Goal: Information Seeking & Learning: Understand process/instructions

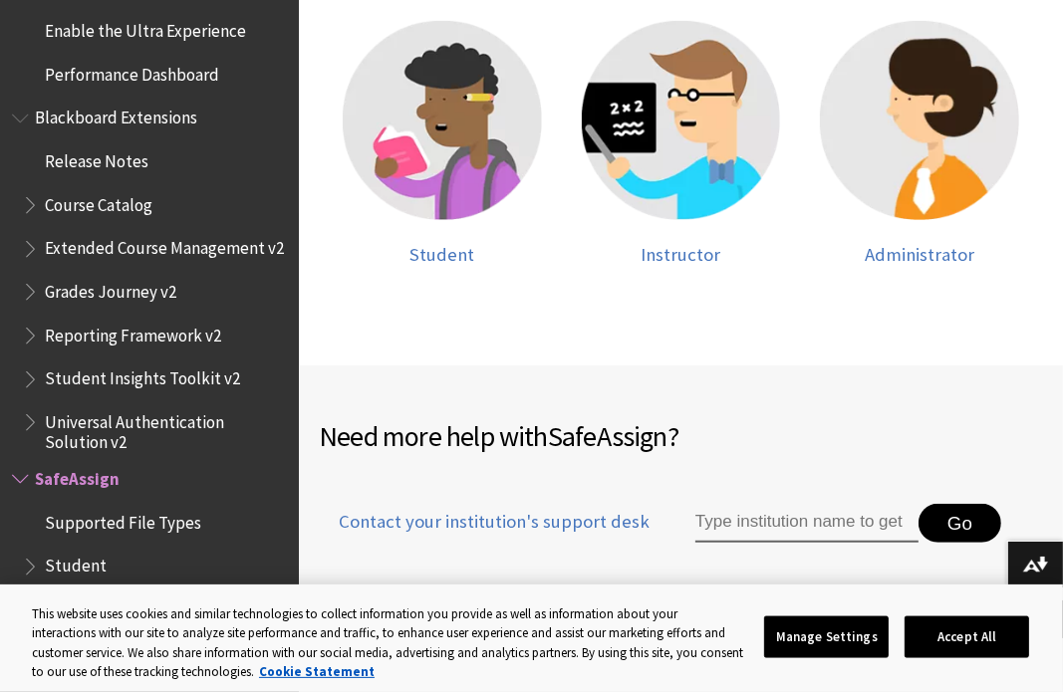
scroll to position [625, 0]
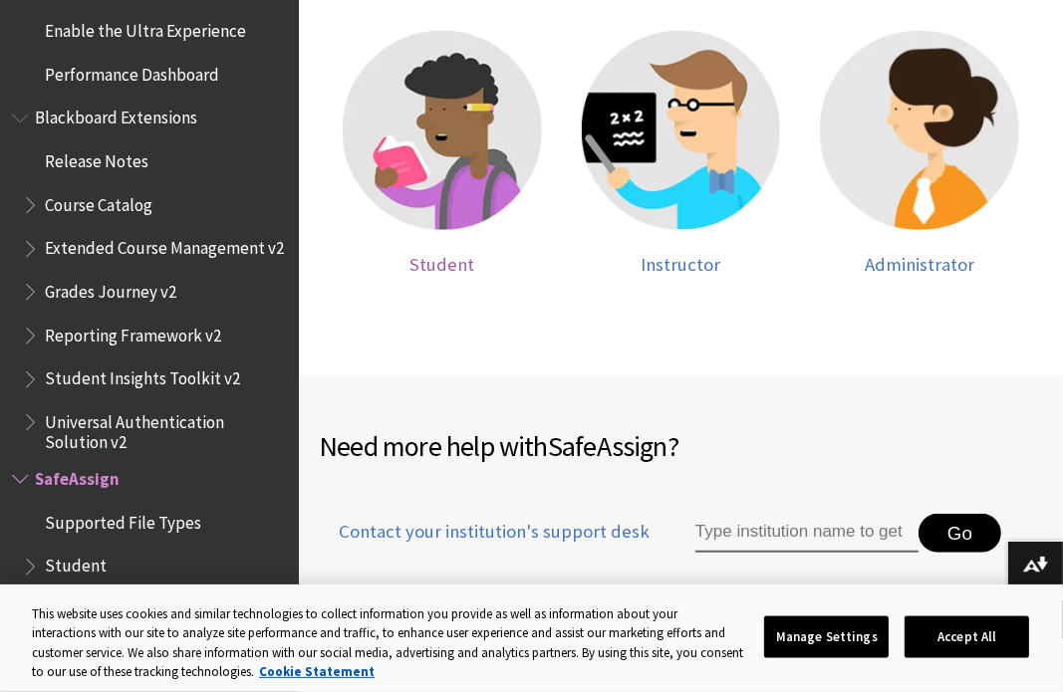
click at [398, 164] on img at bounding box center [442, 130] width 199 height 199
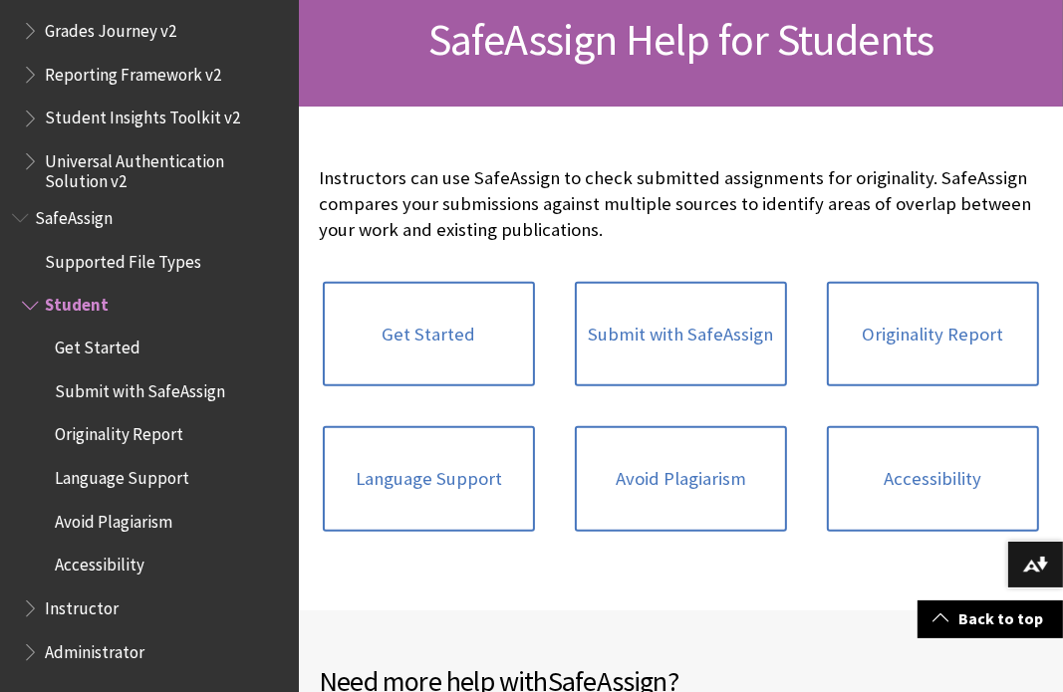
scroll to position [386, 0]
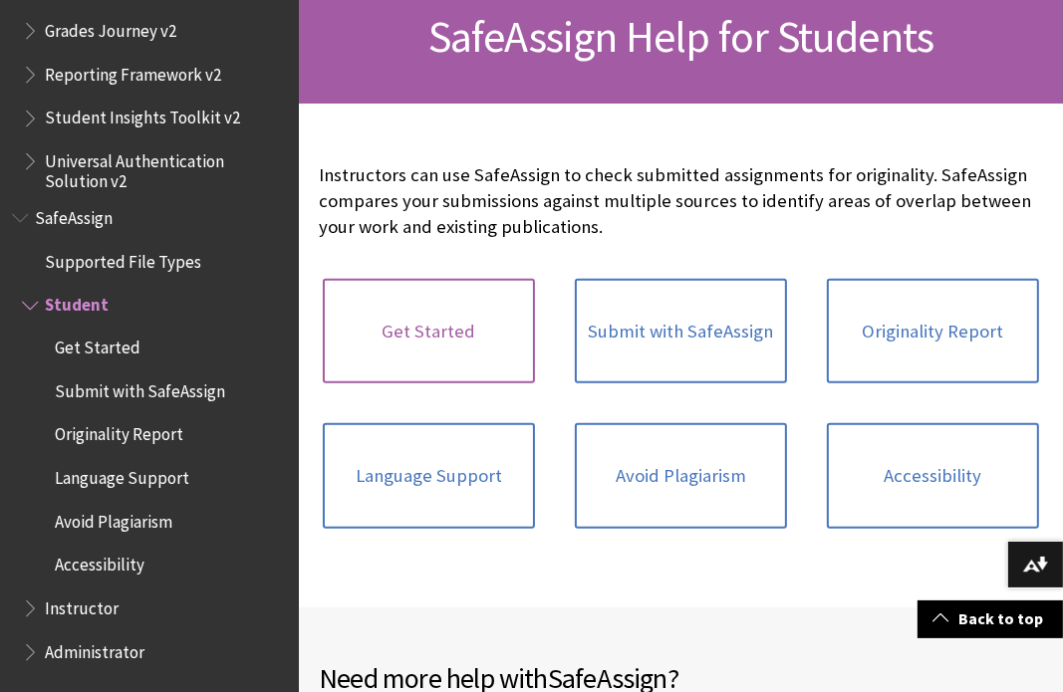
click at [505, 333] on link "Get Started" at bounding box center [429, 332] width 212 height 106
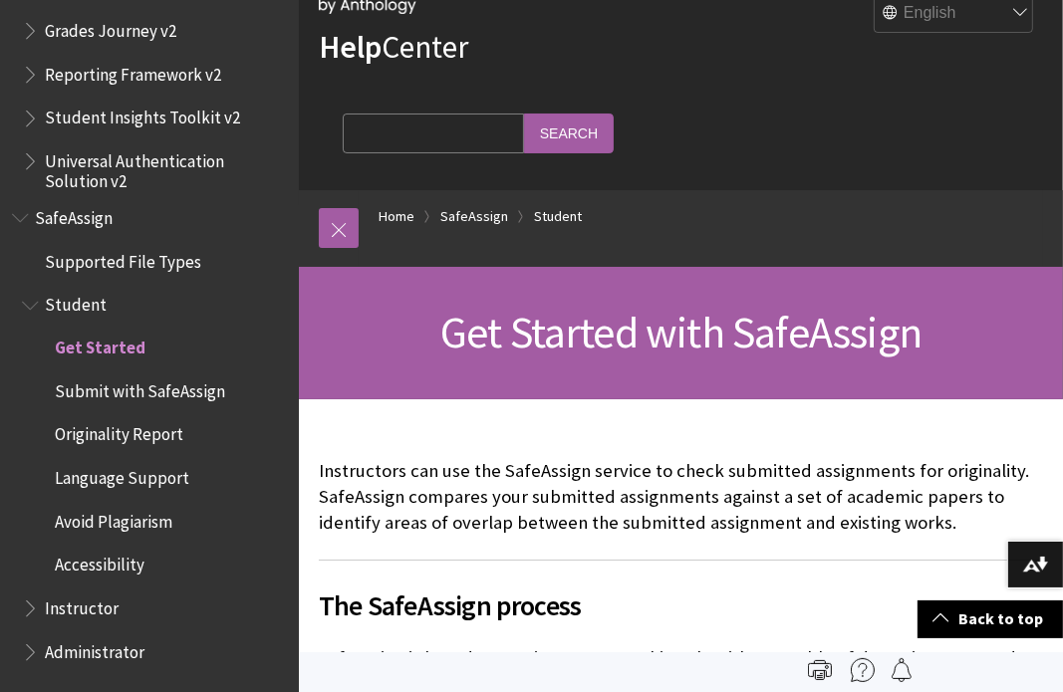
scroll to position [86, 0]
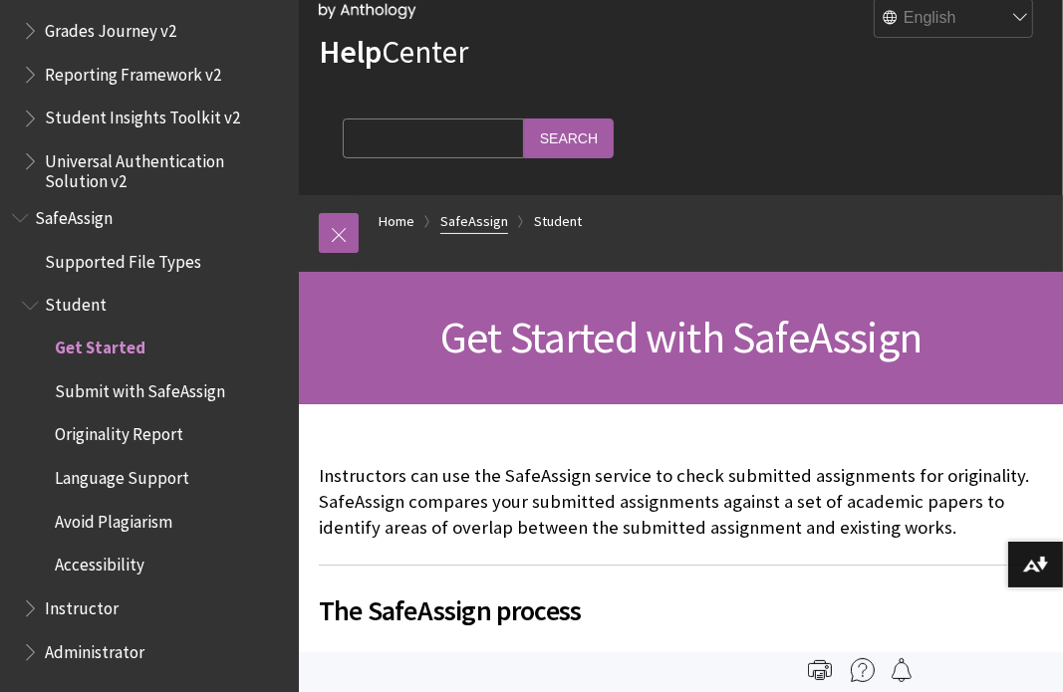
click at [482, 217] on link "SafeAssign" at bounding box center [474, 221] width 68 height 25
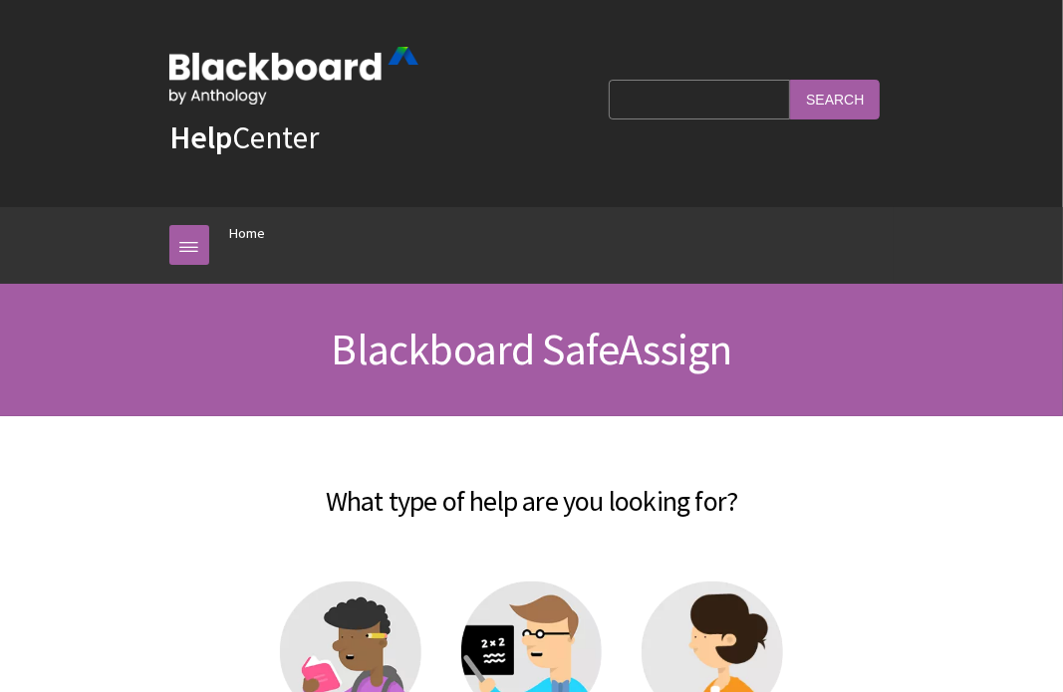
scroll to position [2078, 0]
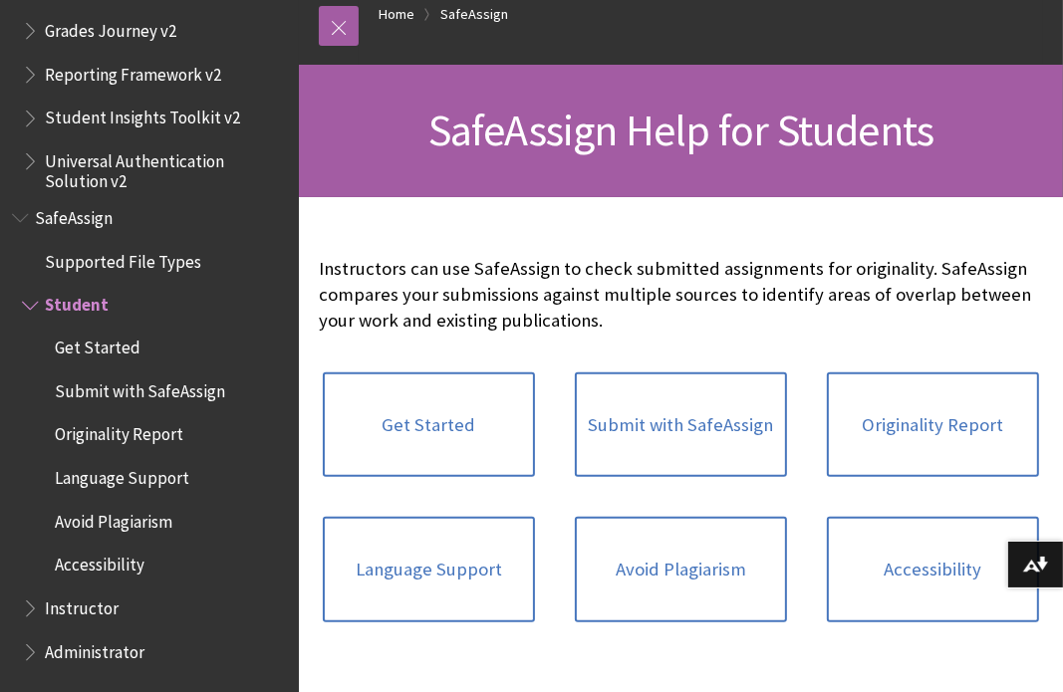
scroll to position [336, 0]
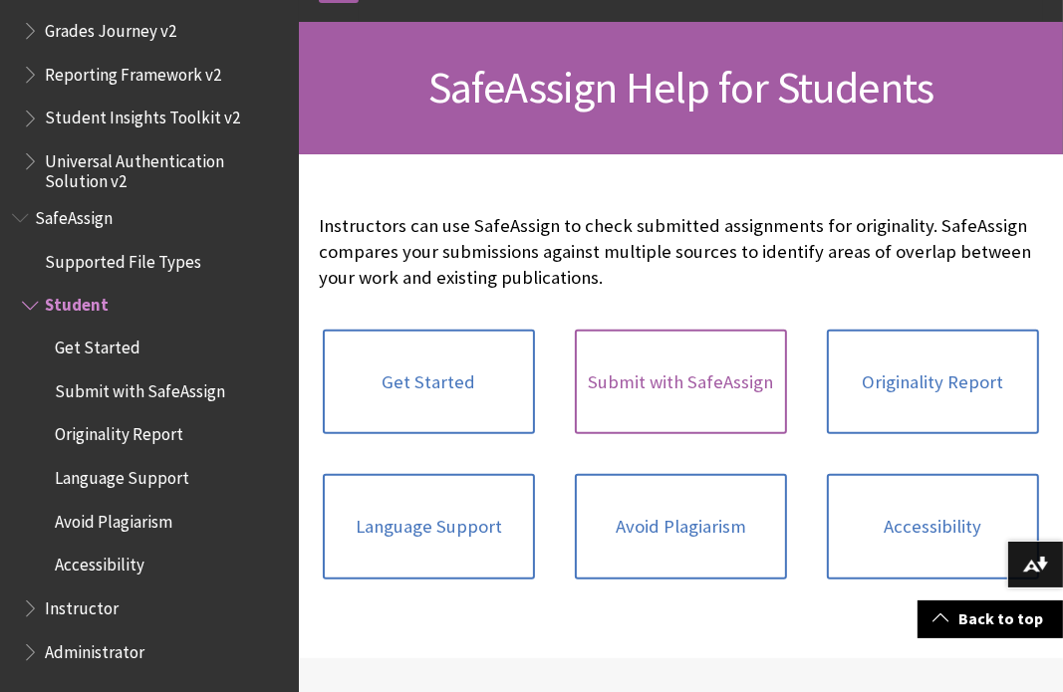
click at [720, 354] on link "Submit with SafeAssign" at bounding box center [681, 383] width 212 height 106
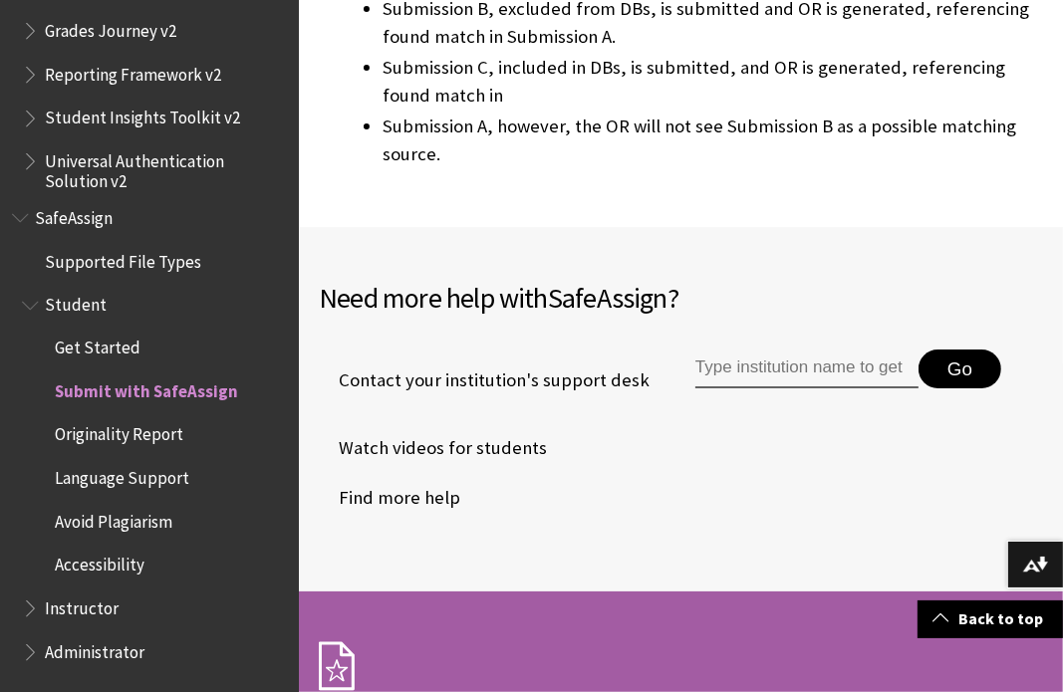
scroll to position [5459, 0]
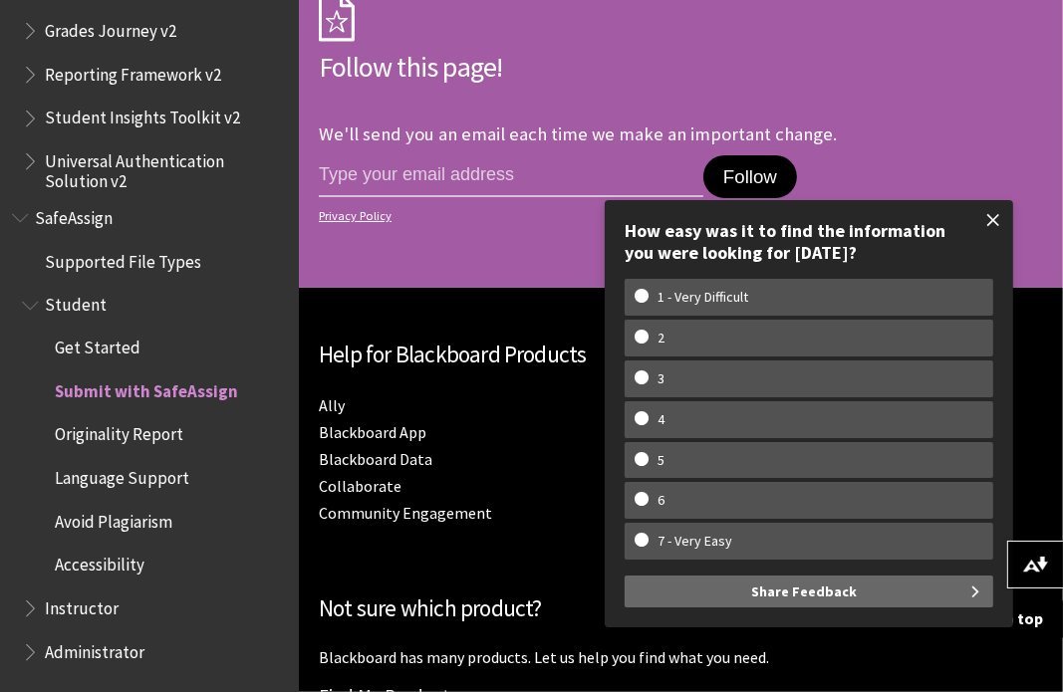
click at [1001, 218] on span at bounding box center [993, 220] width 42 height 42
